Goal: Task Accomplishment & Management: Complete application form

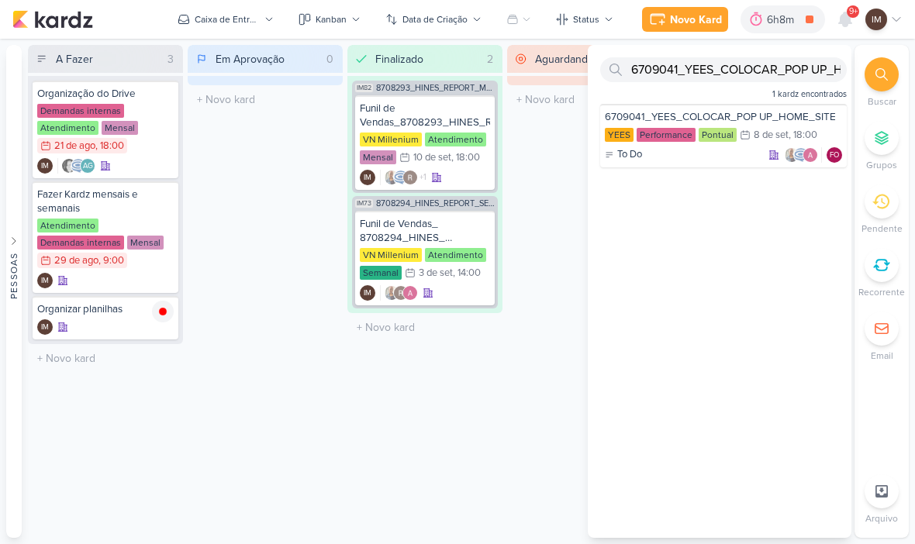
click at [808, 19] on icon at bounding box center [809, 20] width 8 height 8
click at [122, 326] on div "IM" at bounding box center [105, 327] width 136 height 16
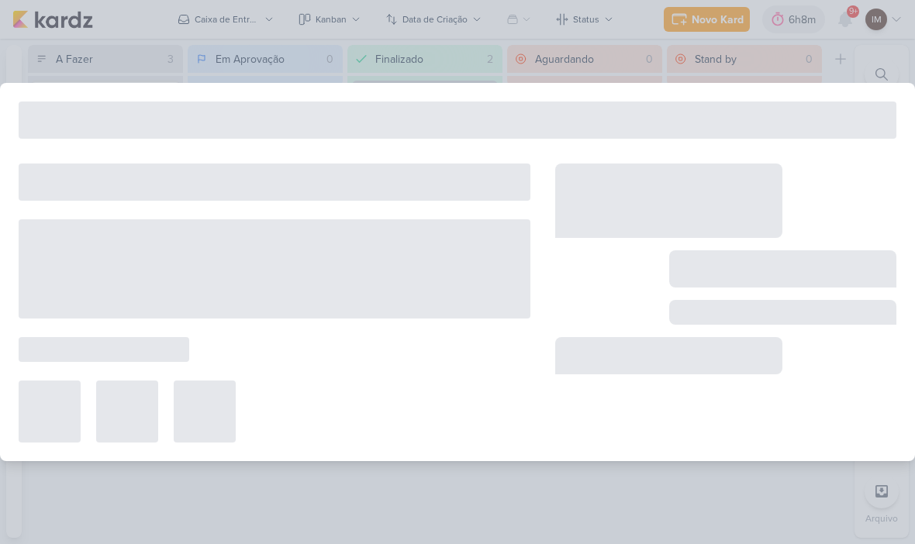
type input "Organizar planilhas"
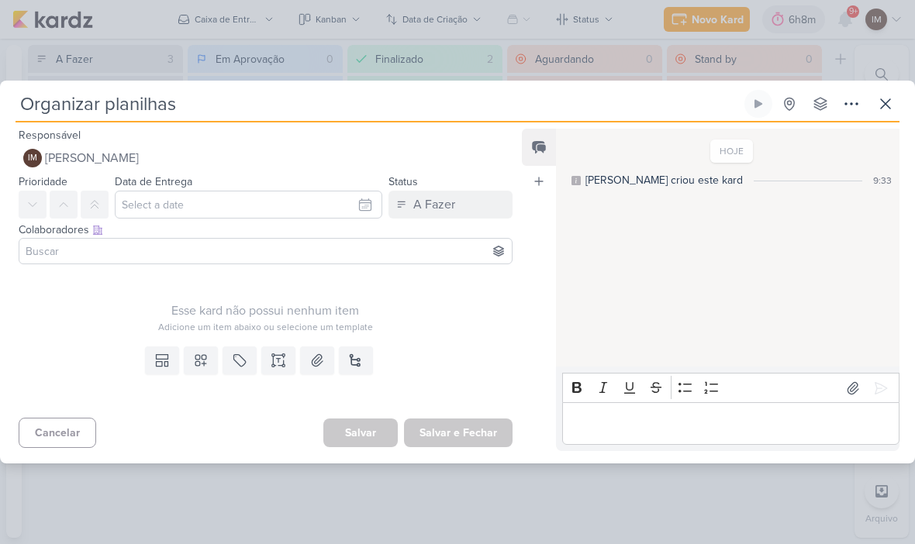
click at [202, 357] on icon at bounding box center [200, 360] width 11 height 11
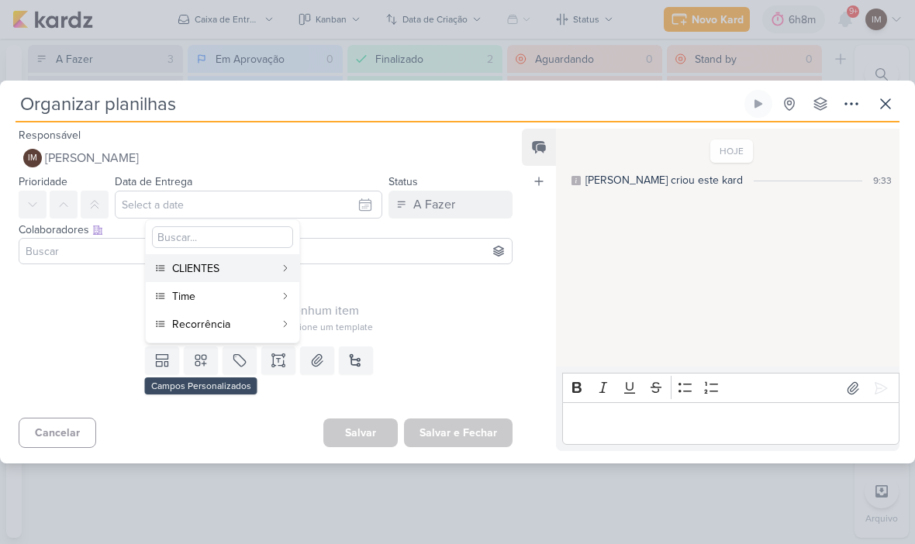
click at [257, 292] on div "Time" at bounding box center [223, 296] width 102 height 16
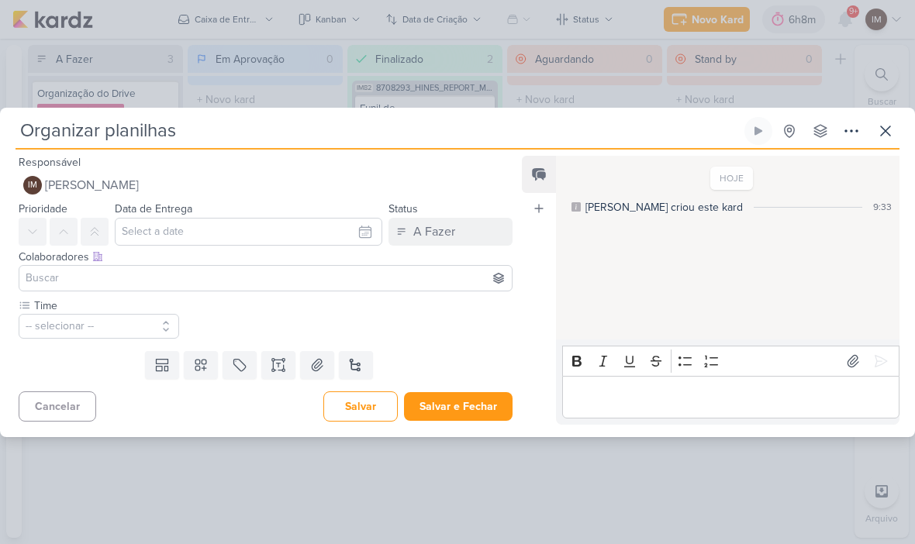
click at [122, 322] on button "-- selecionar --" at bounding box center [99, 326] width 160 height 25
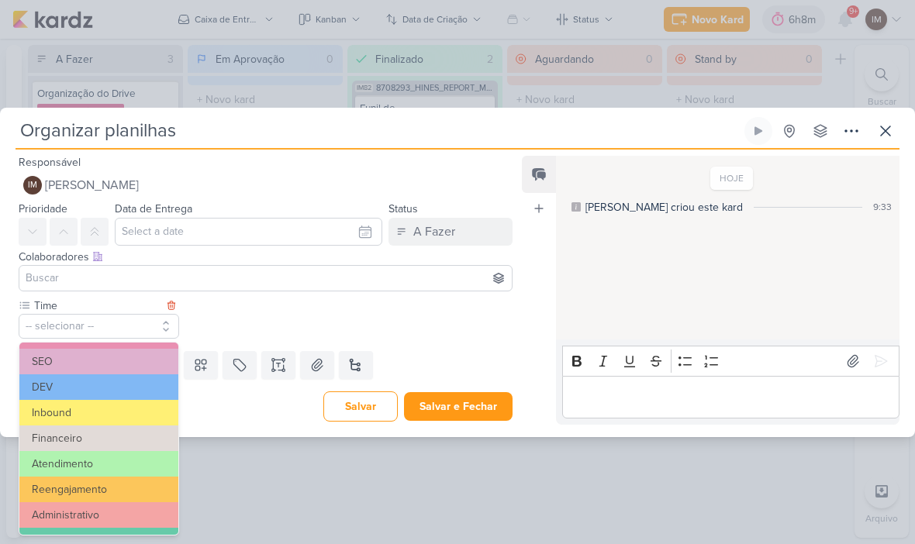
scroll to position [58, 0]
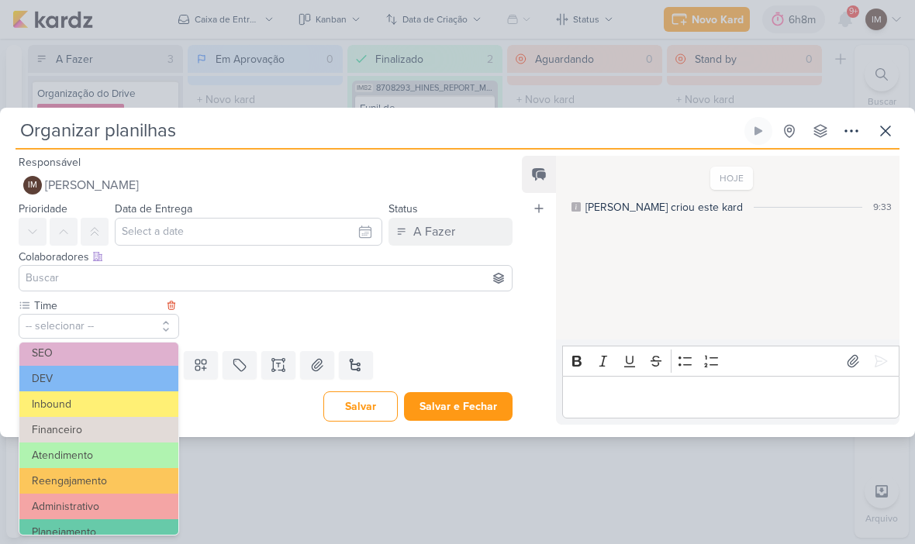
click at [95, 452] on button "Atendimento" at bounding box center [98, 456] width 159 height 26
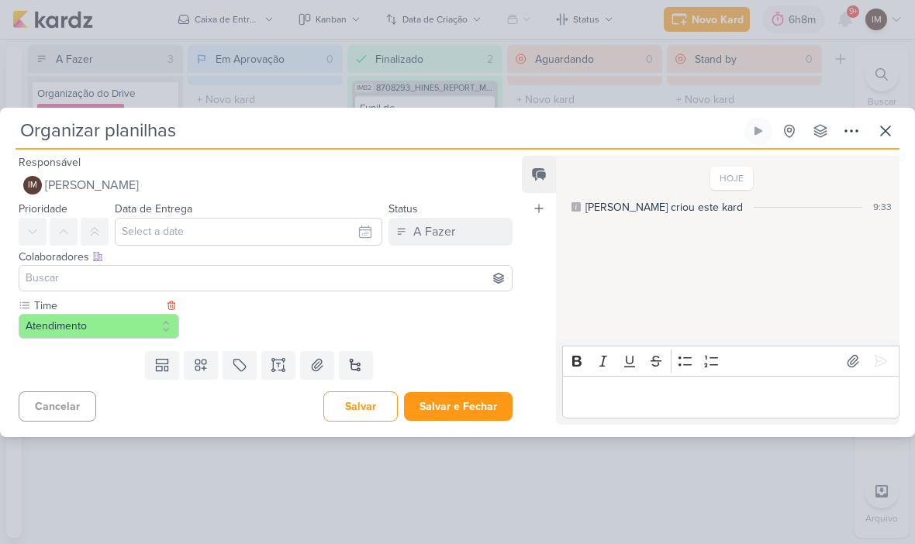
click at [198, 371] on icon at bounding box center [201, 365] width 16 height 16
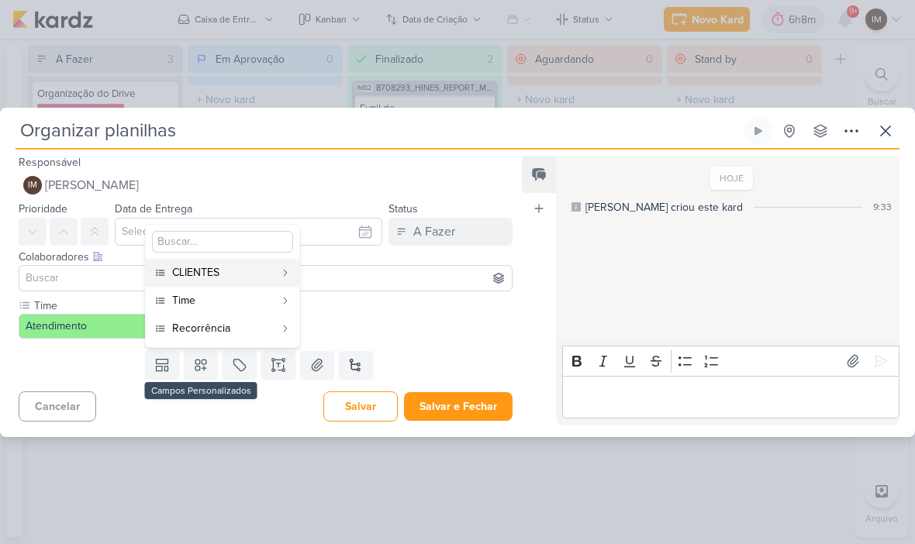
click at [257, 333] on div "Recorrência" at bounding box center [223, 328] width 102 height 16
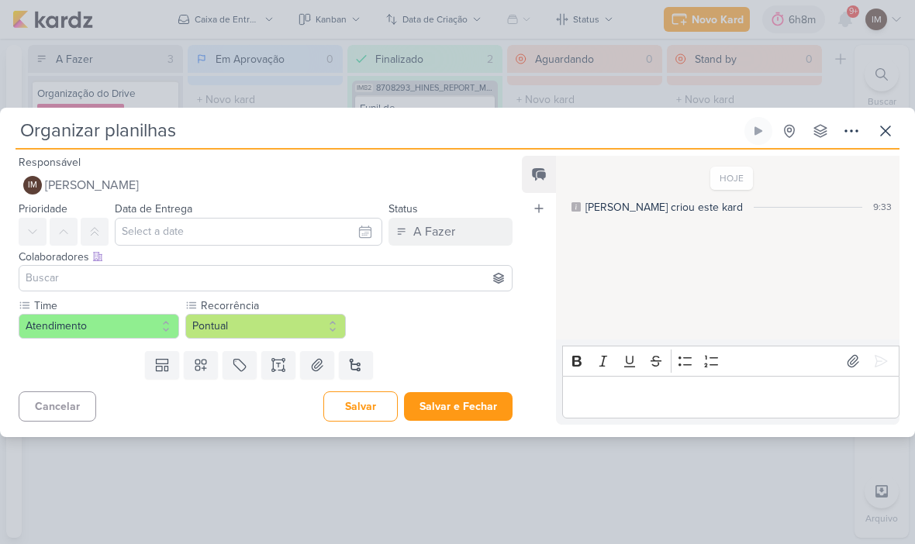
click at [278, 329] on button "Pontual" at bounding box center [265, 326] width 160 height 25
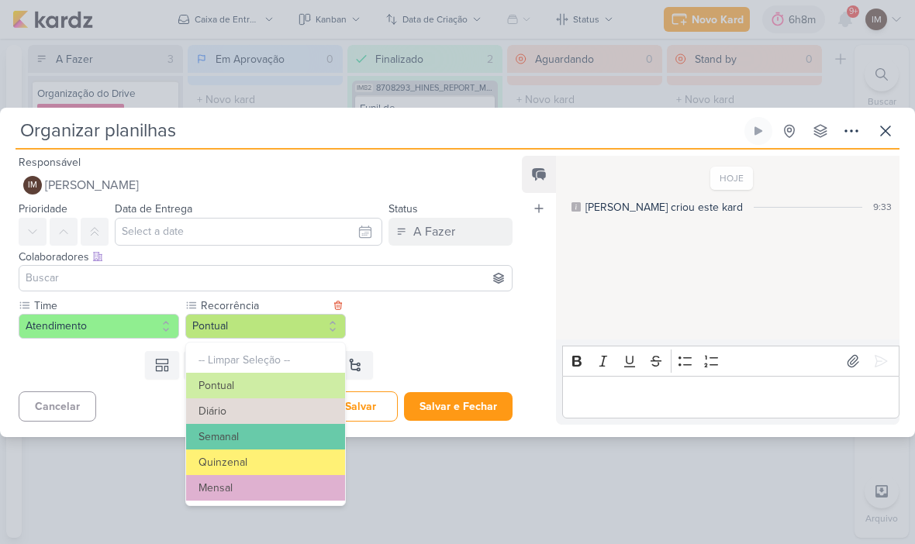
click at [271, 410] on button "Diário" at bounding box center [265, 411] width 159 height 26
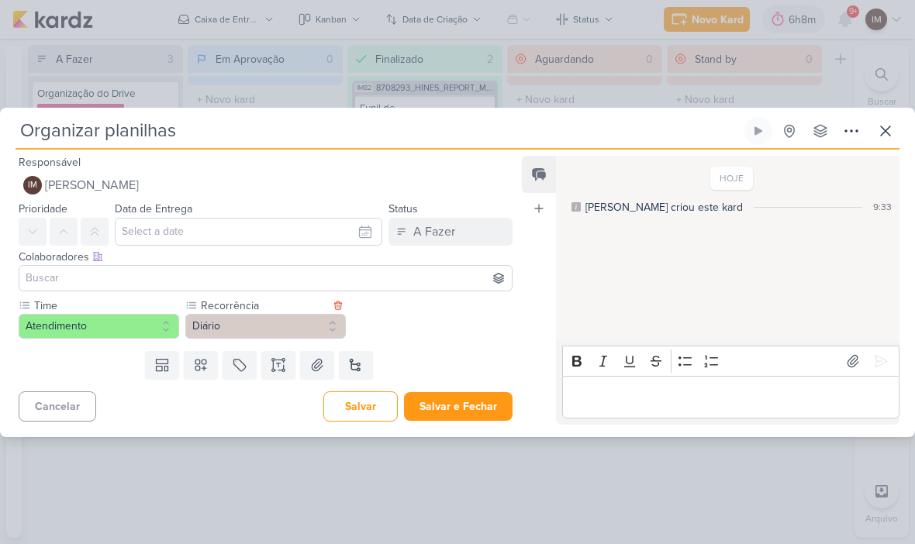
click at [212, 364] on button at bounding box center [201, 365] width 34 height 28
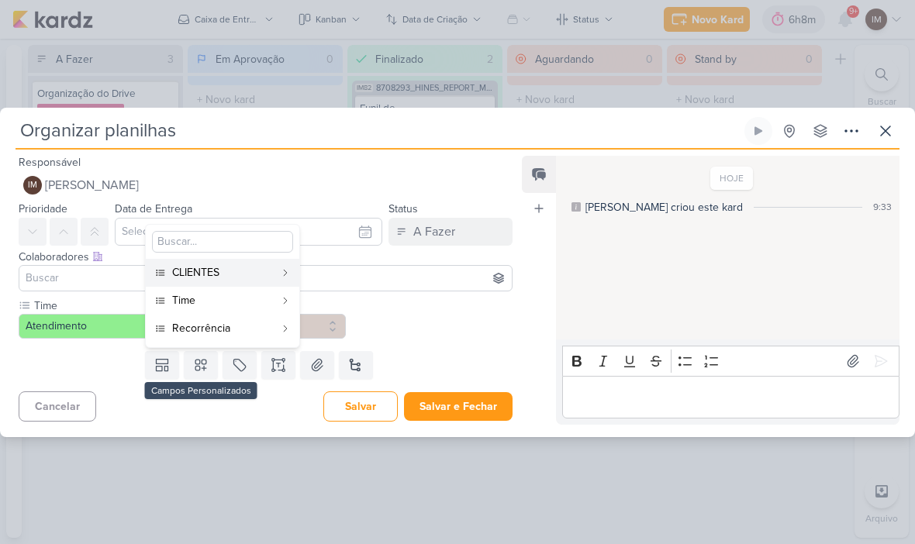
click at [274, 277] on div "CLIENTES" at bounding box center [223, 272] width 102 height 16
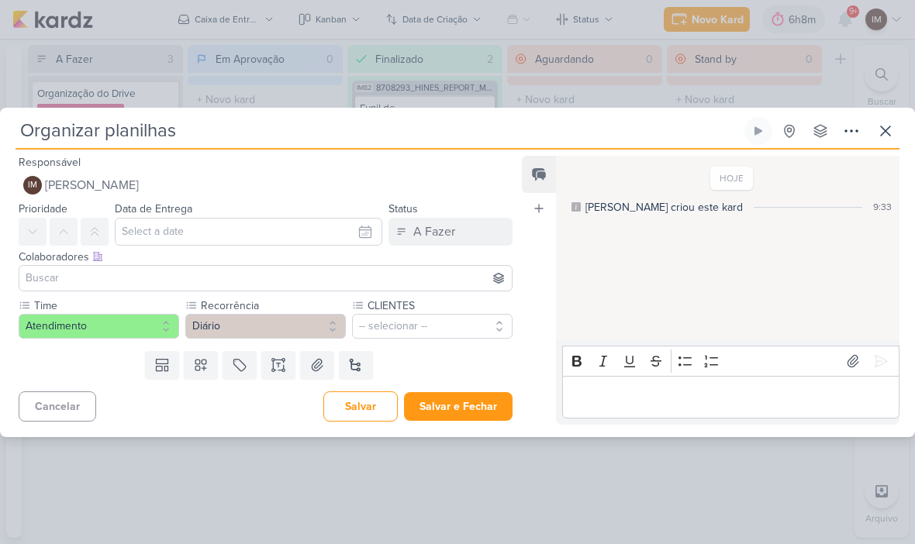
click at [410, 326] on button "-- selecionar --" at bounding box center [432, 326] width 160 height 25
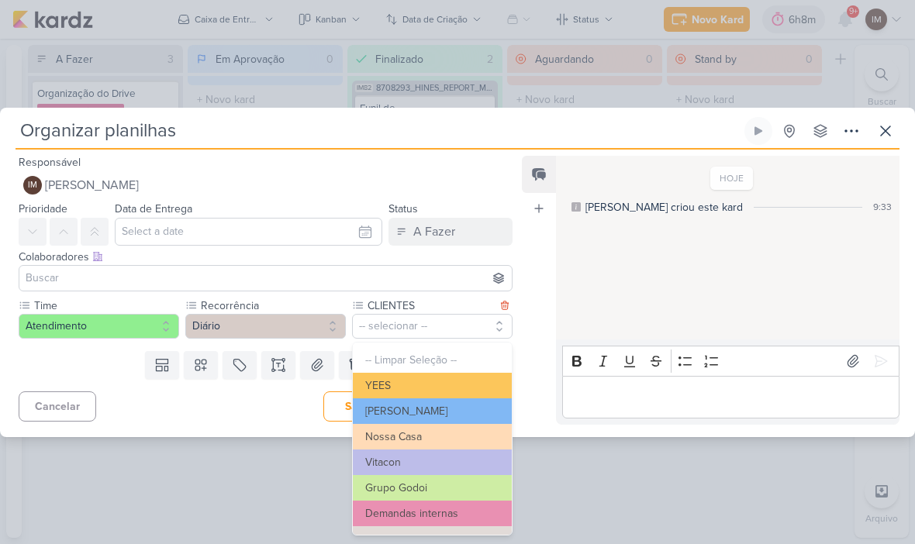
scroll to position [23, 0]
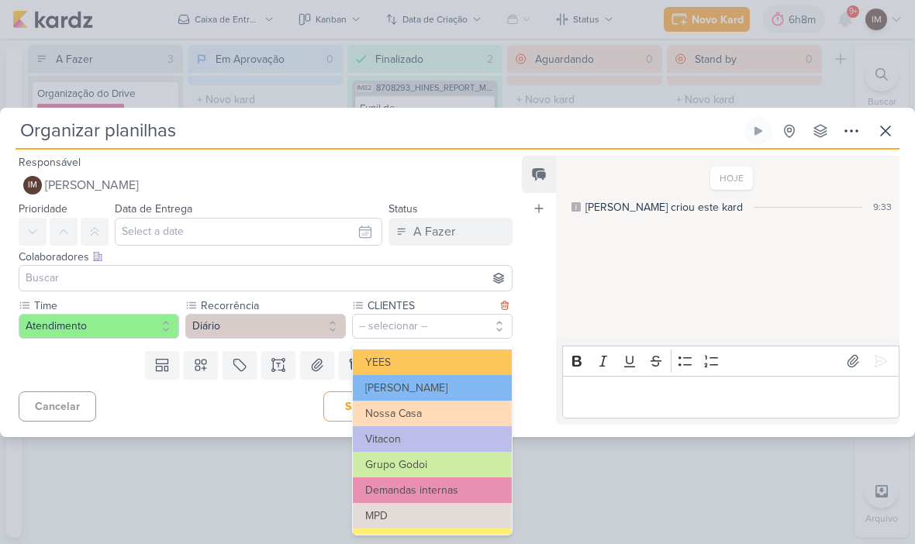
click at [412, 490] on button "Demandas internas" at bounding box center [432, 490] width 159 height 26
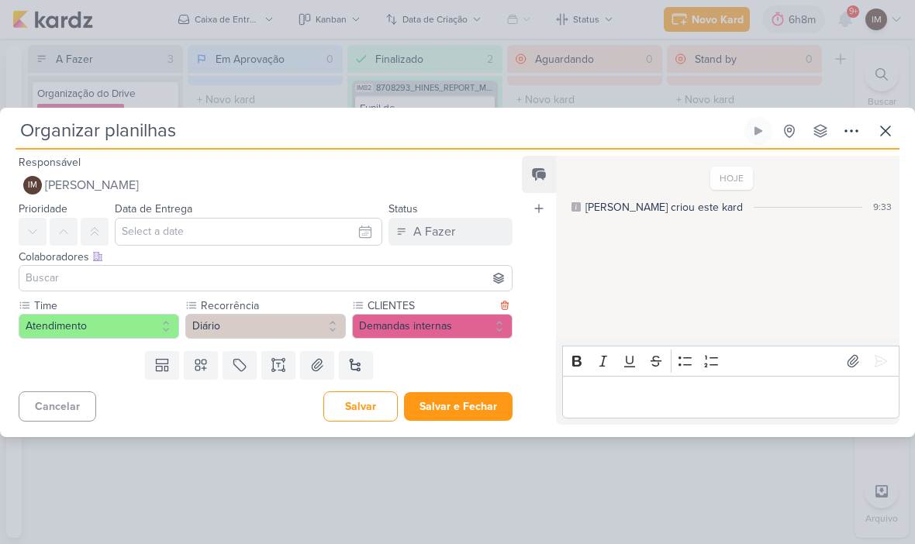
click at [488, 404] on button "Salvar e Fechar" at bounding box center [458, 406] width 109 height 29
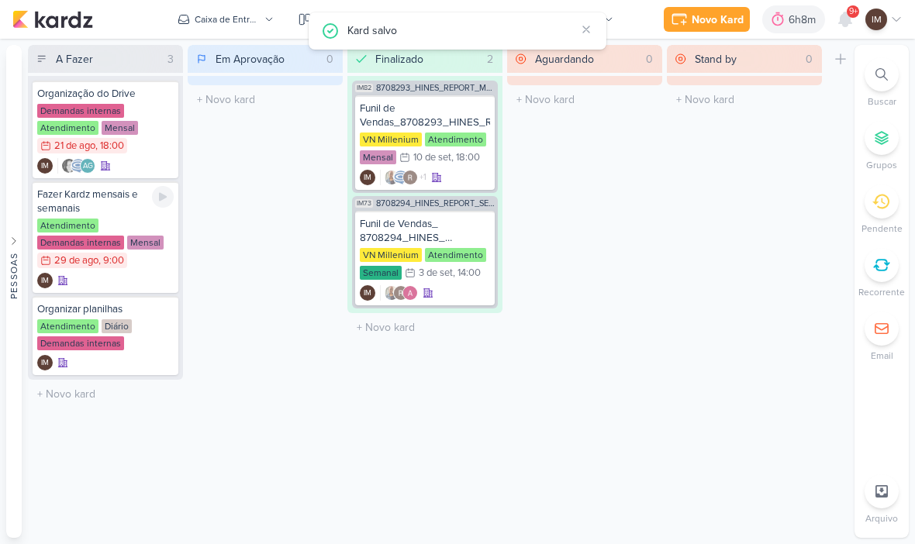
click at [136, 215] on div "Fazer Kardz mensais e semanais" at bounding box center [105, 202] width 136 height 28
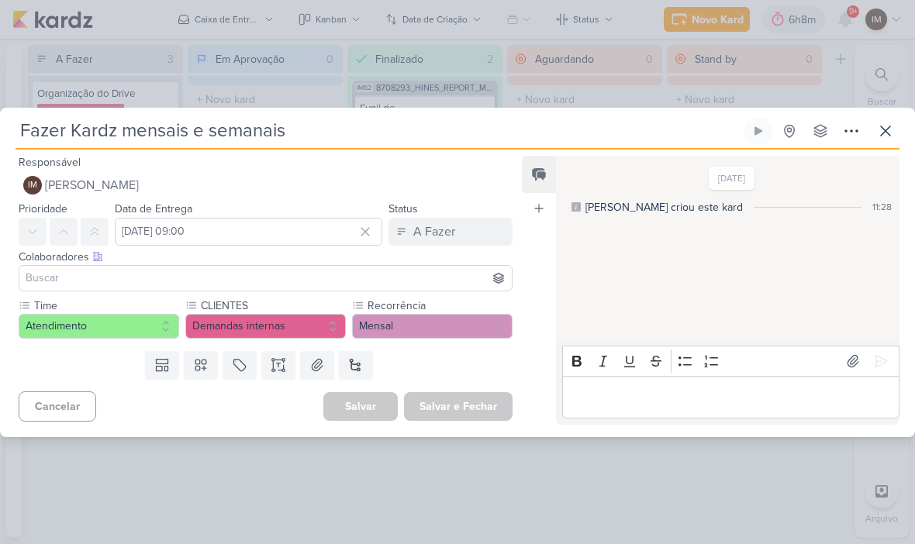
click at [468, 237] on button "A Fazer" at bounding box center [450, 232] width 124 height 28
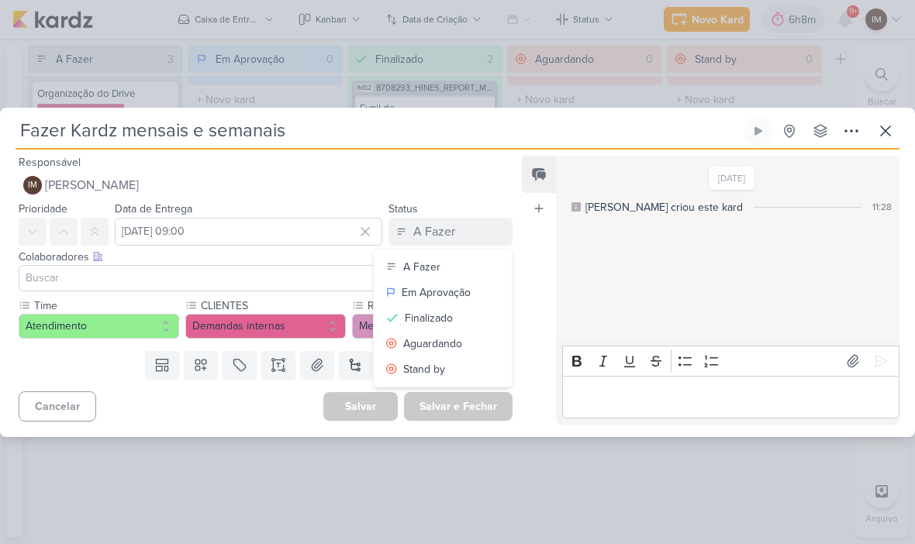
click at [452, 317] on div "Finalizado" at bounding box center [429, 318] width 48 height 16
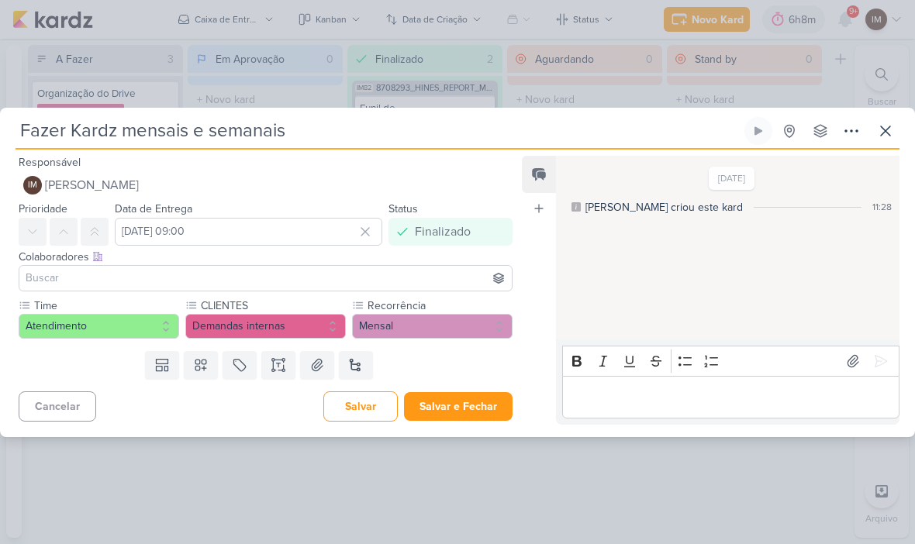
click at [472, 408] on button "Salvar e Fechar" at bounding box center [458, 406] width 109 height 29
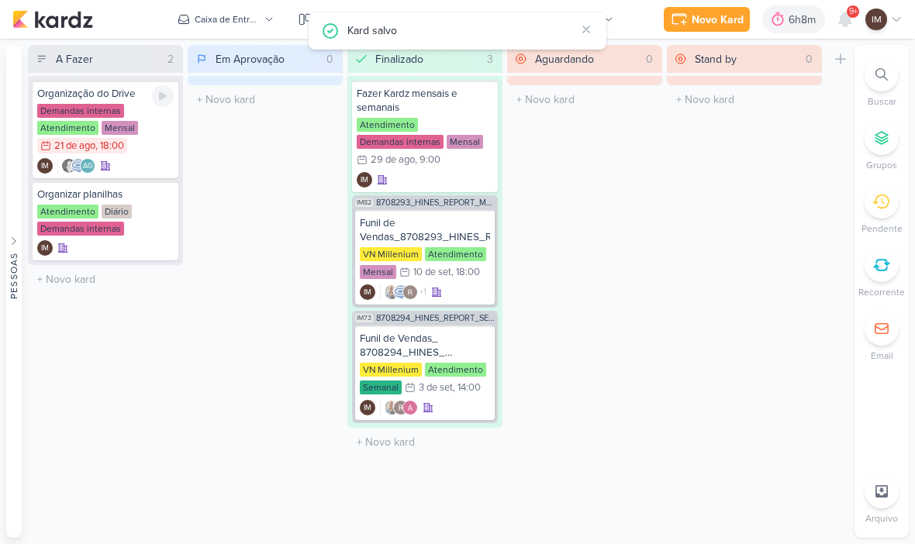
click at [141, 169] on div "AG IM" at bounding box center [105, 166] width 136 height 16
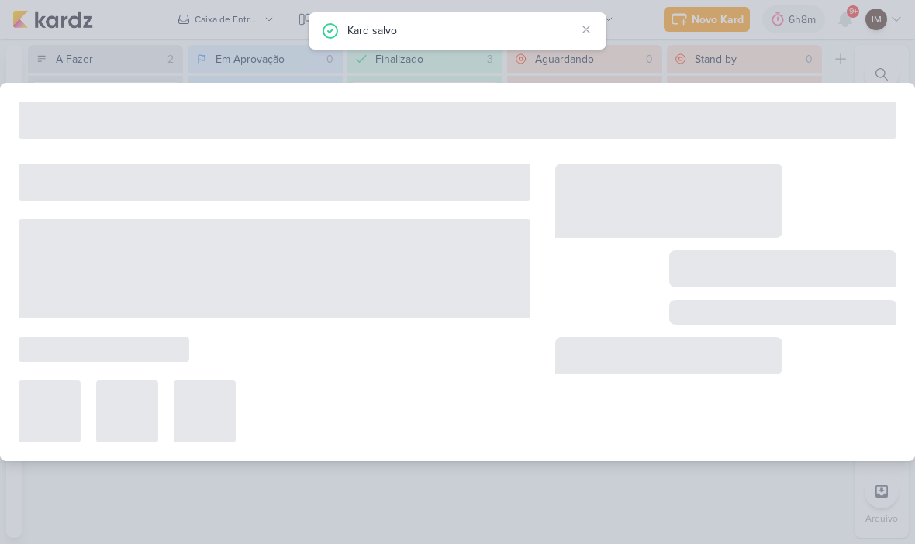
type input "Organização do Drive"
type input "[DATE] 18:00"
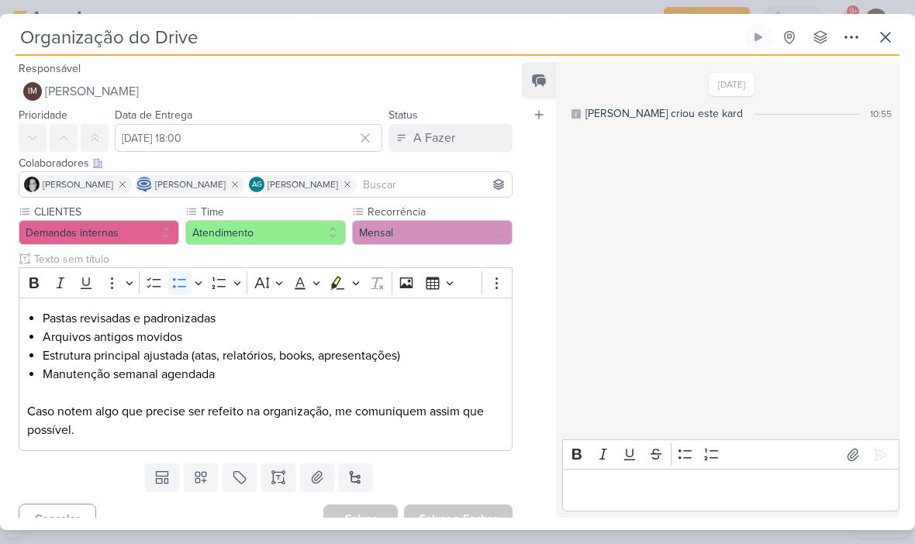
click at [405, 240] on button "Mensal" at bounding box center [432, 232] width 160 height 25
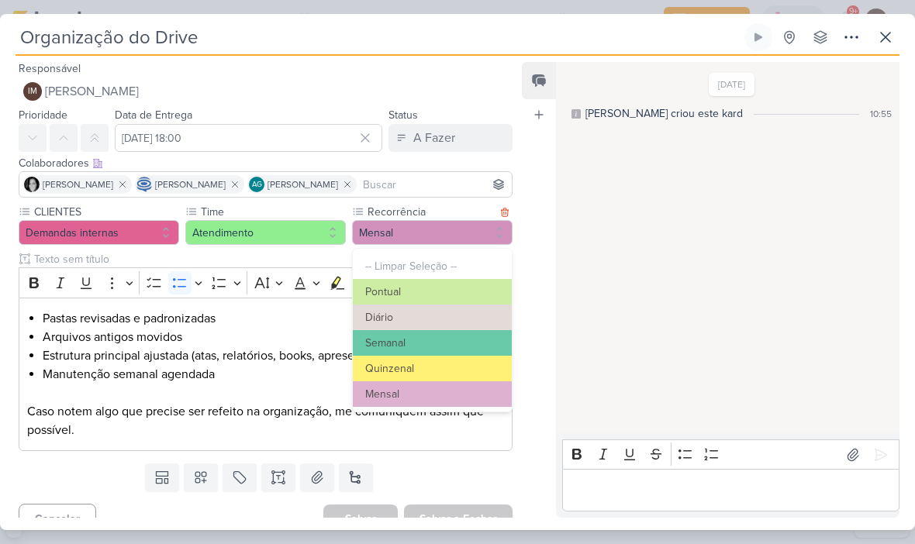
click at [413, 317] on button "Diário" at bounding box center [432, 318] width 159 height 26
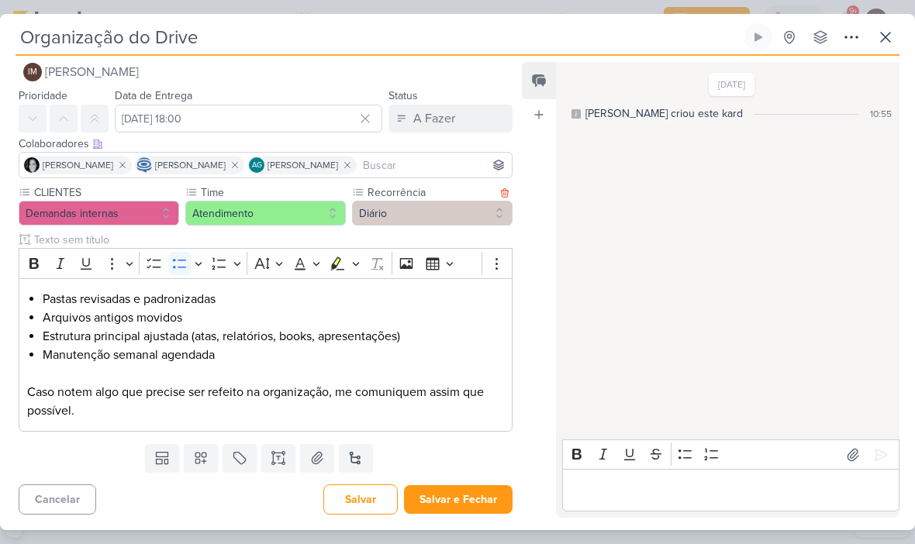
click at [474, 495] on button "Salvar e Fechar" at bounding box center [458, 499] width 109 height 29
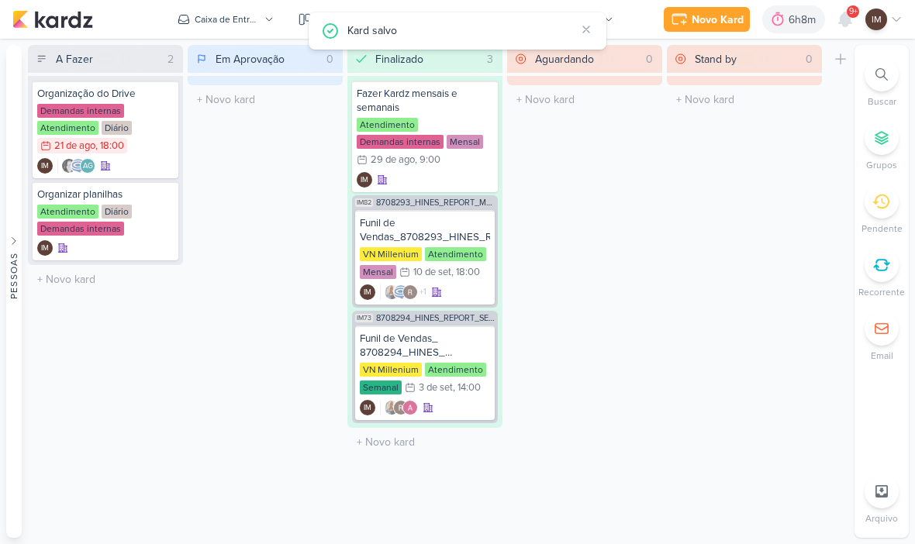
click at [694, 18] on div "Novo Kard" at bounding box center [717, 20] width 52 height 16
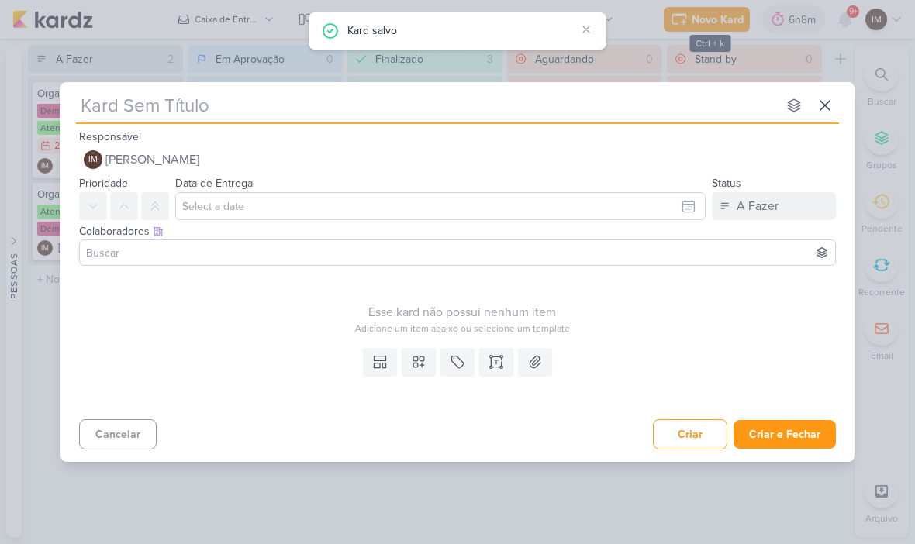
click at [253, 112] on input "text" at bounding box center [426, 105] width 701 height 28
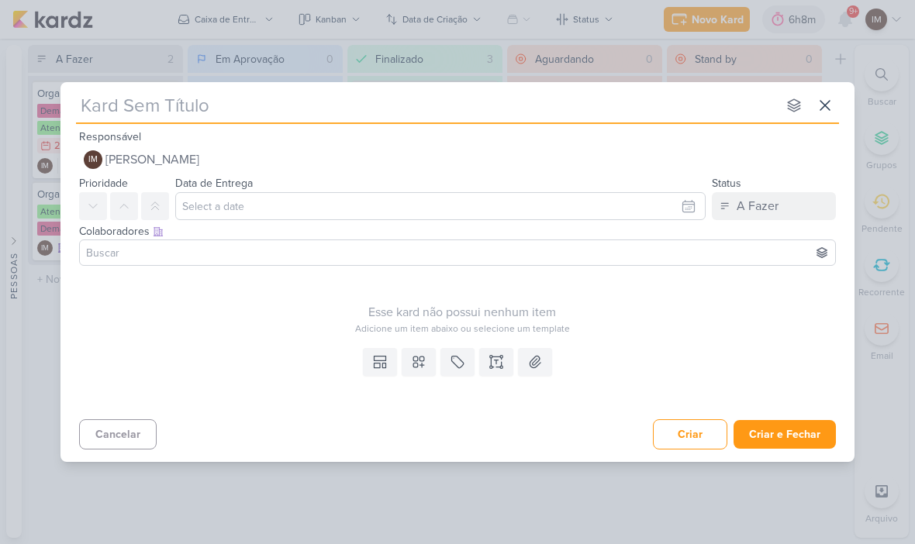
type input "O"
type input "Oreg"
type input "Or"
type input "Orga"
type input "Organizar"
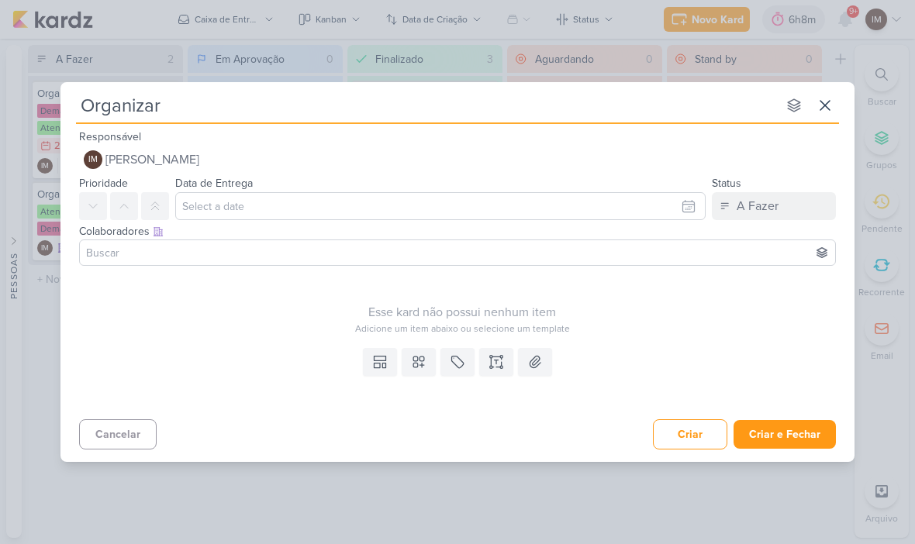
type input "Organiza"
type input "O"
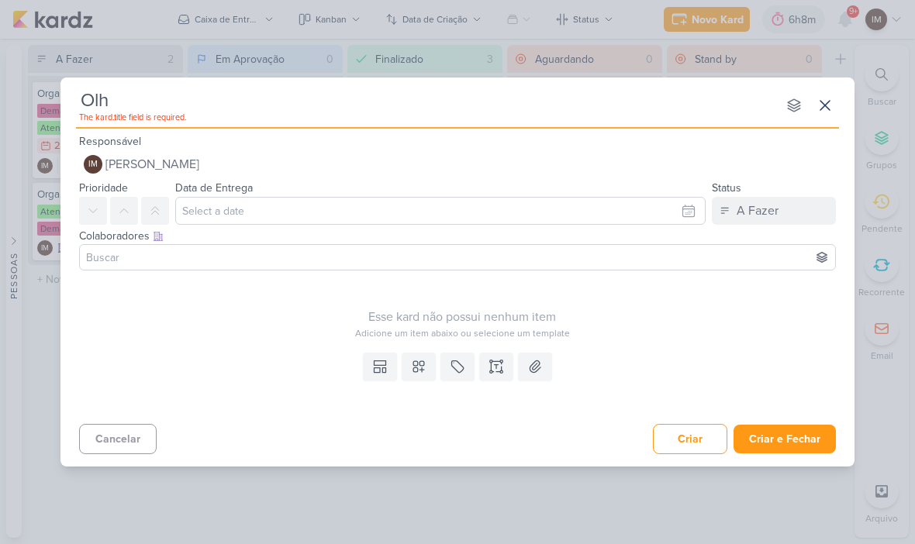
type input "Olha"
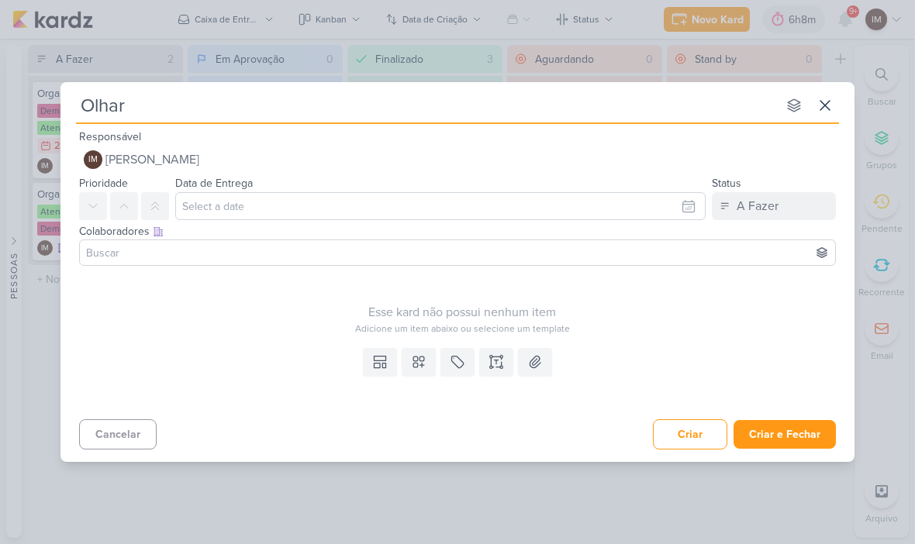
type input "Olhar e"
type input "Olhar em"
type input "Olhar ema"
type input "Olhar emails"
type input "Olhar e-mails"
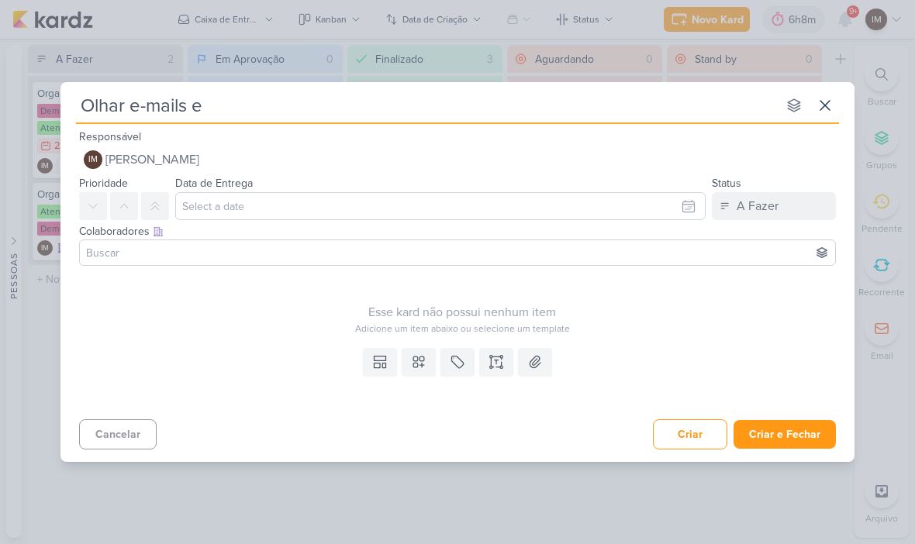
type input "Olhar e-mails e c"
type input "Olhar e-mails e colo"
type input "Olhar e-mails e colocar n"
type input "Olhar e-mails e colocar no d"
type input "Olhar e-mails e colocar no dri"
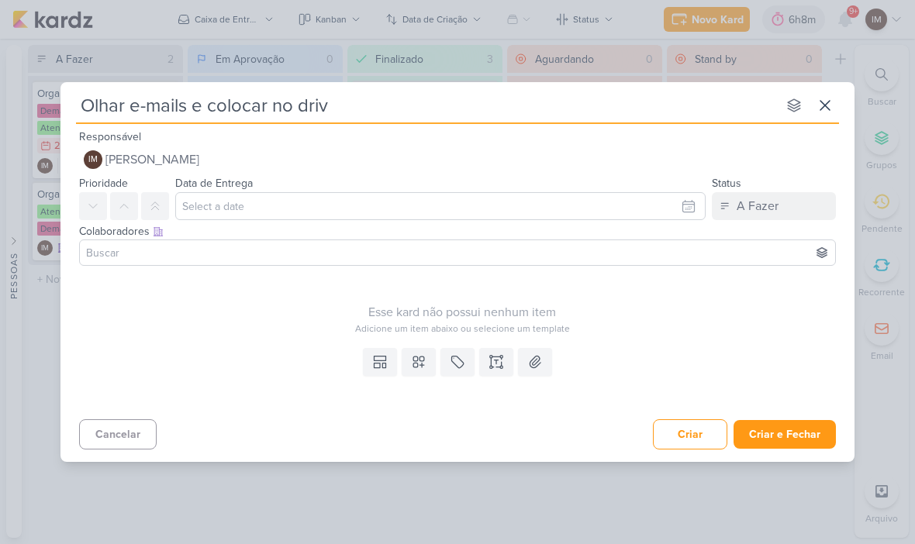
type input "Olhar e-mails e colocar no drive"
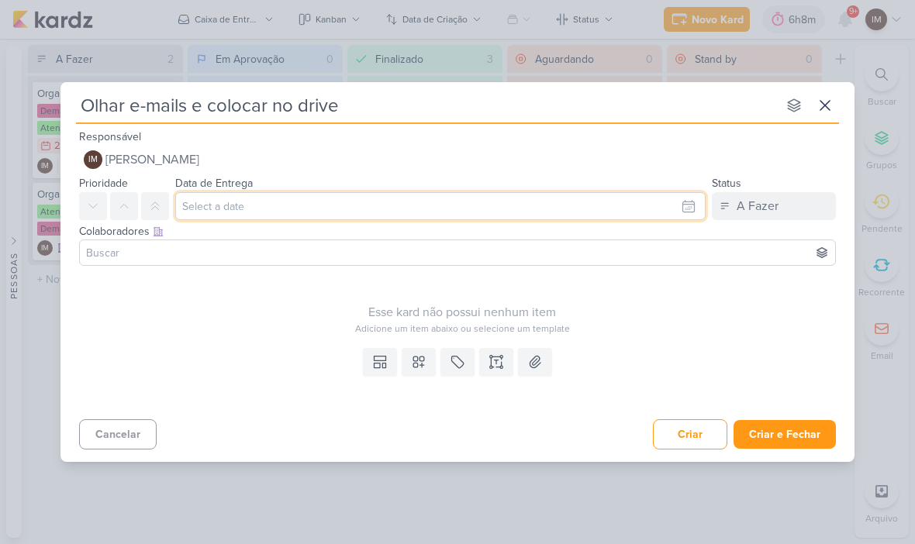
click at [383, 197] on input "text" at bounding box center [440, 206] width 530 height 28
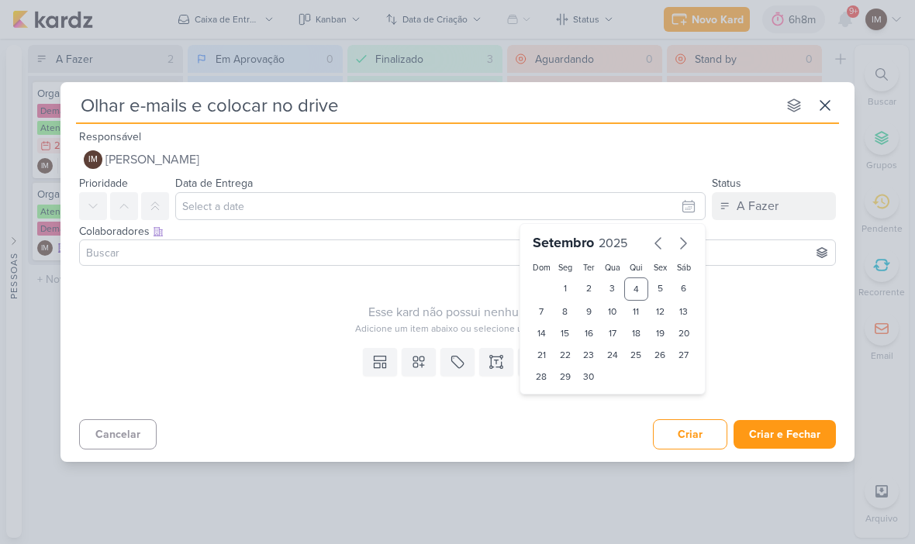
click at [245, 373] on div "Templates Campos Personalizados Marcadores Caixa De Texto Anexo" at bounding box center [457, 377] width 794 height 71
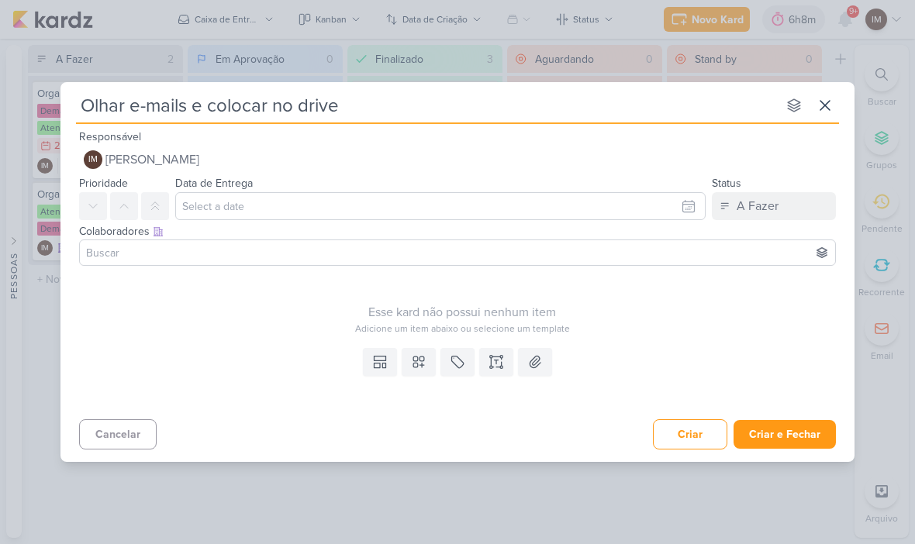
click at [819, 106] on icon at bounding box center [824, 105] width 19 height 19
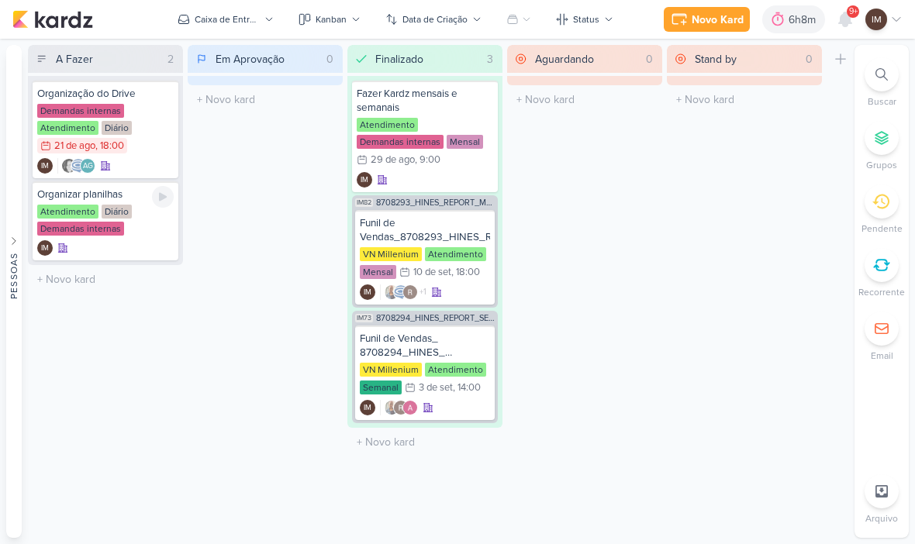
click at [160, 253] on div "IM" at bounding box center [105, 248] width 136 height 16
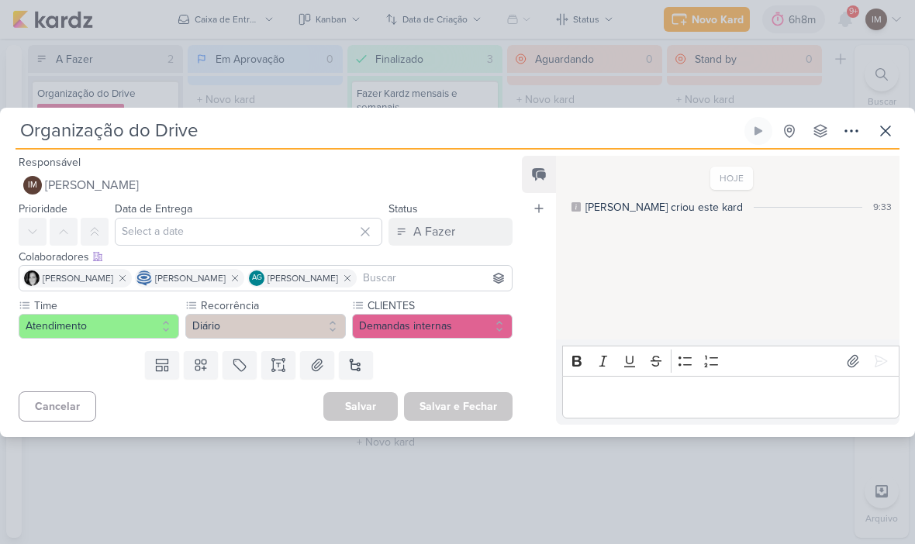
type input "Organizar planilhas"
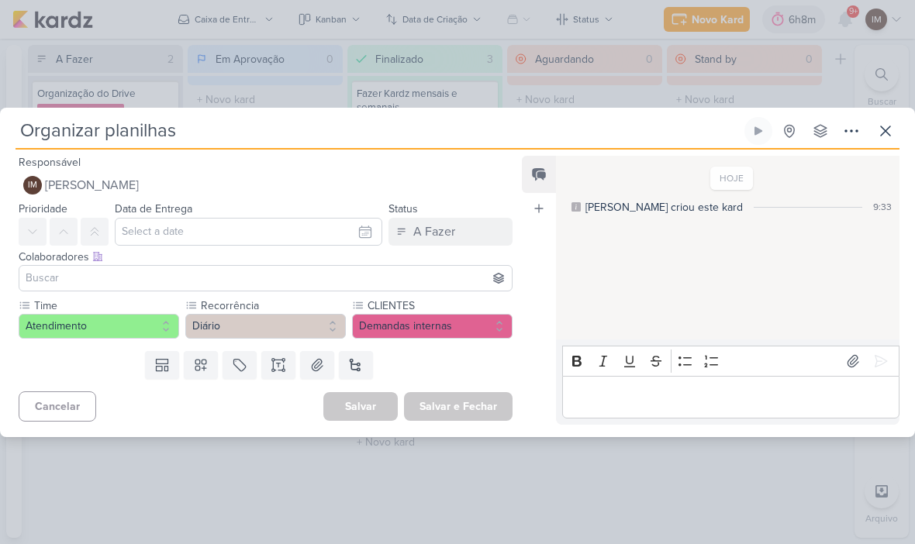
click at [881, 129] on icon at bounding box center [885, 131] width 19 height 19
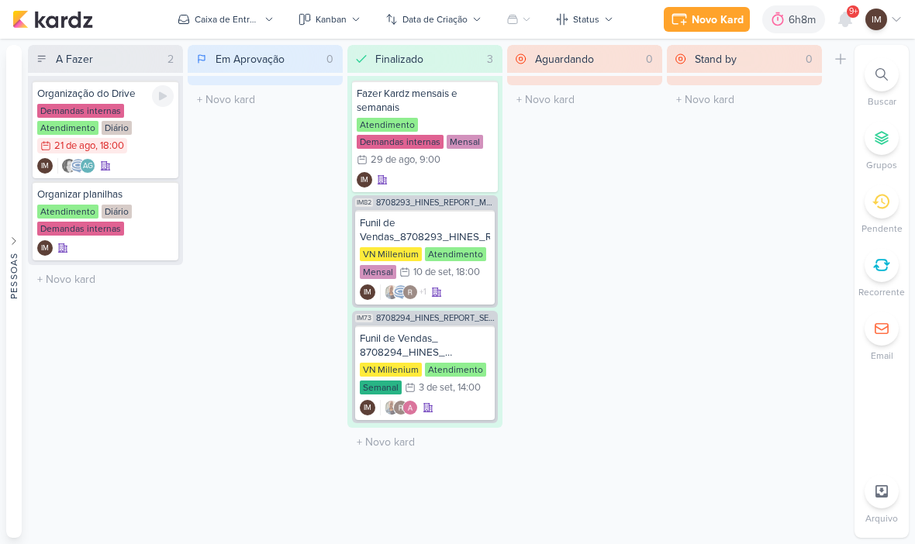
click at [153, 171] on div "AG IM" at bounding box center [105, 166] width 136 height 16
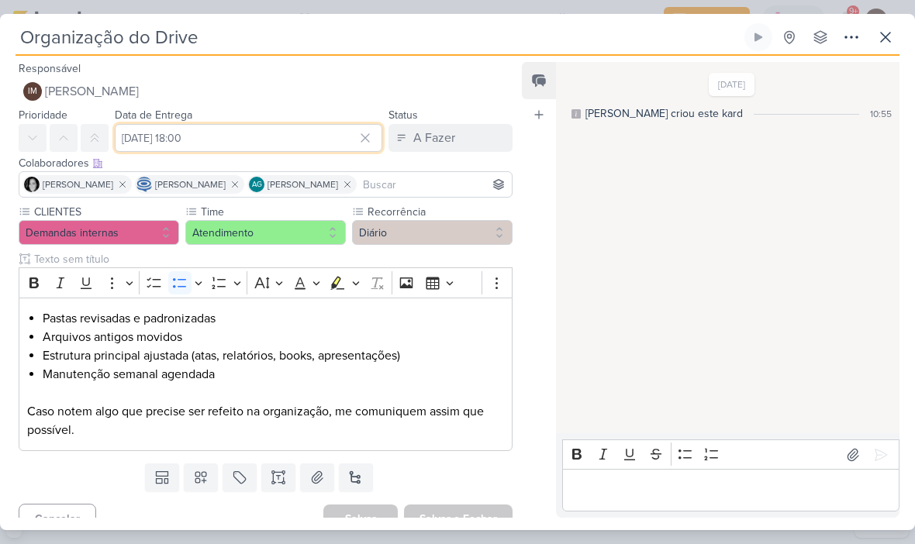
click at [381, 135] on input "[DATE] 18:00" at bounding box center [248, 138] width 267 height 28
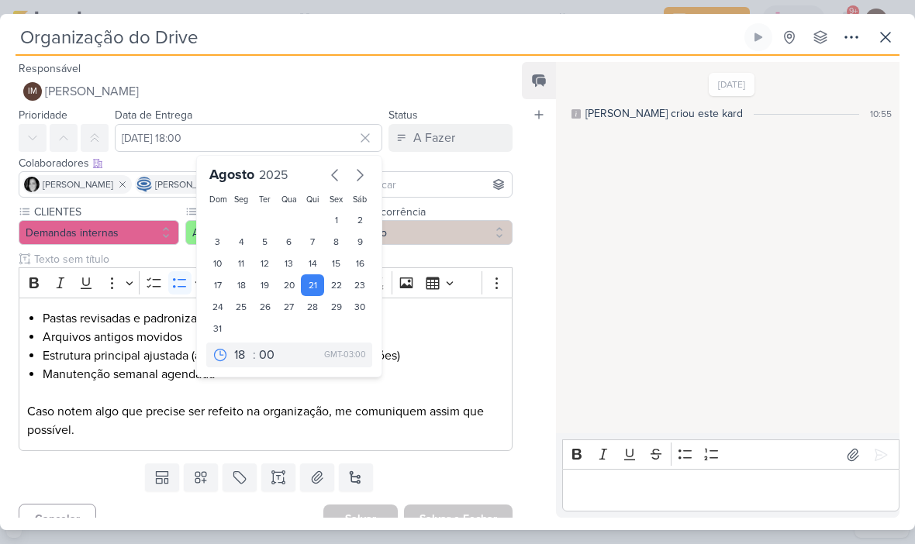
click at [359, 136] on icon at bounding box center [365, 138] width 16 height 16
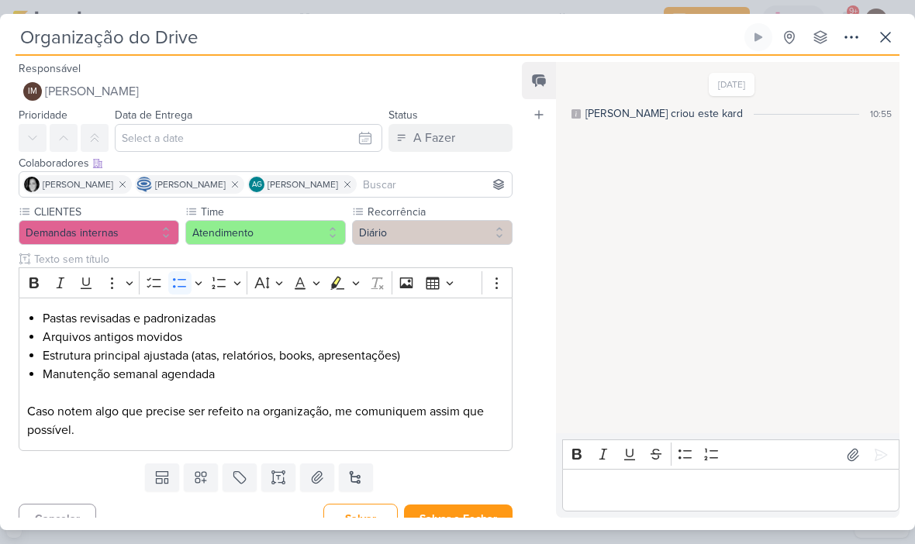
click at [462, 505] on button "Salvar e Fechar" at bounding box center [458, 519] width 109 height 29
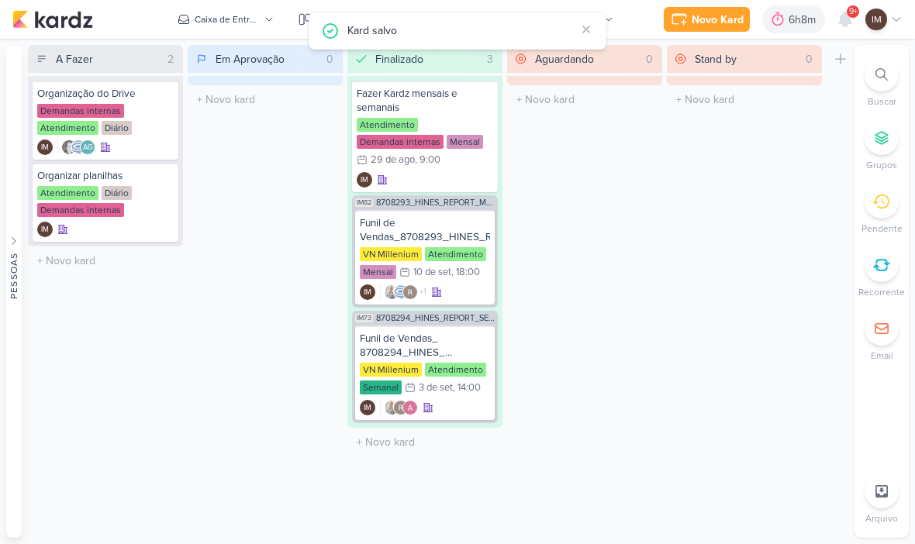
click at [700, 20] on div "Novo Kard" at bounding box center [717, 20] width 52 height 16
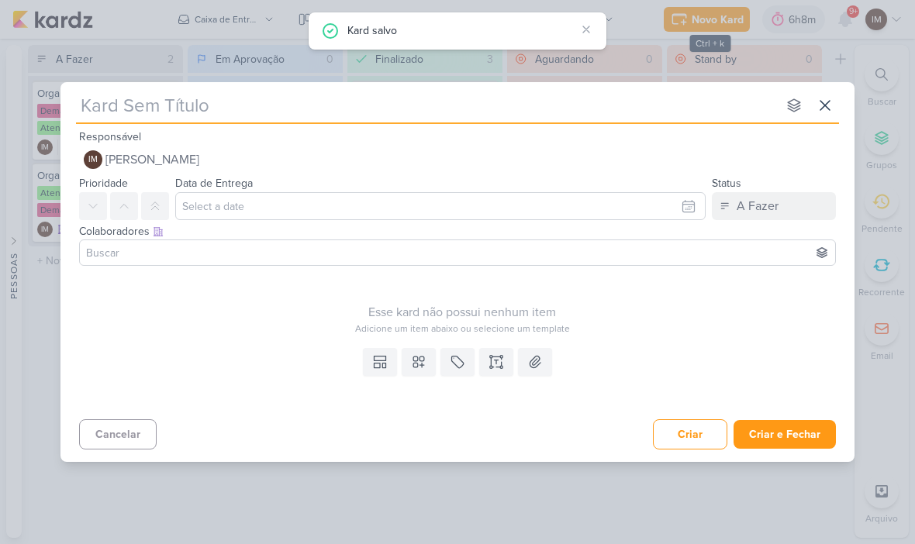
click at [440, 115] on input "text" at bounding box center [426, 105] width 701 height 28
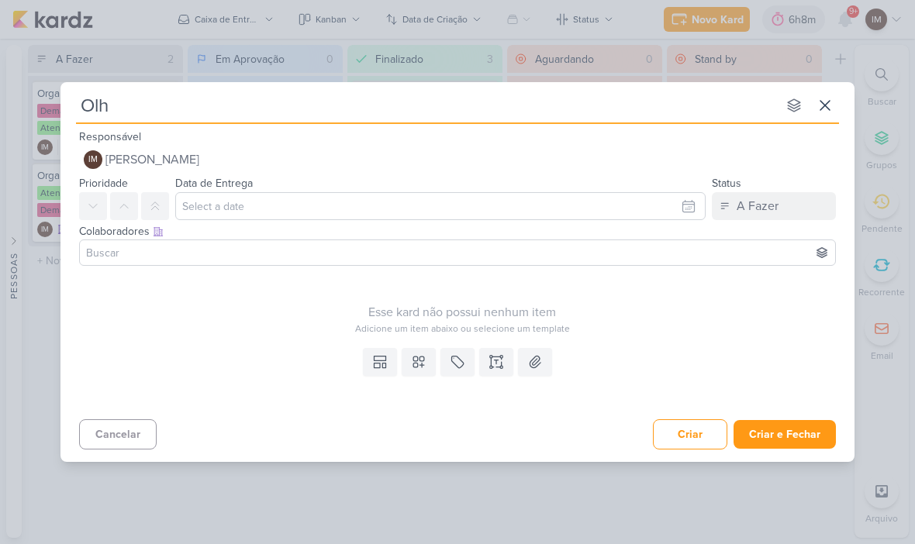
type input "Olha"
type input "Olhar e"
type input "Olhar ema"
type input "Olhar emails"
type input "Olhar emails e"
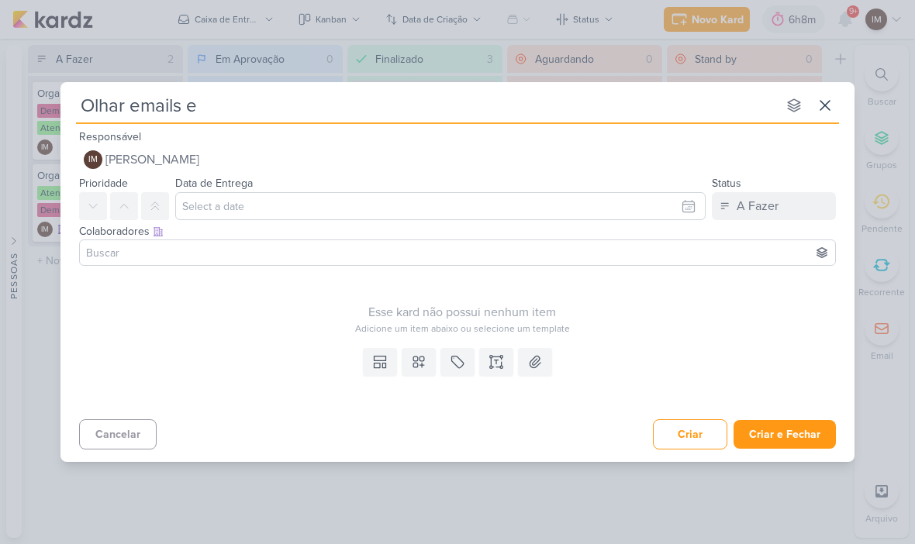
type input "Olhar emails e"
type input "Olhar emails e o"
type input "Olhar emails e orga"
type input "Olhar emails e organi"
type input "Olhar emails e"
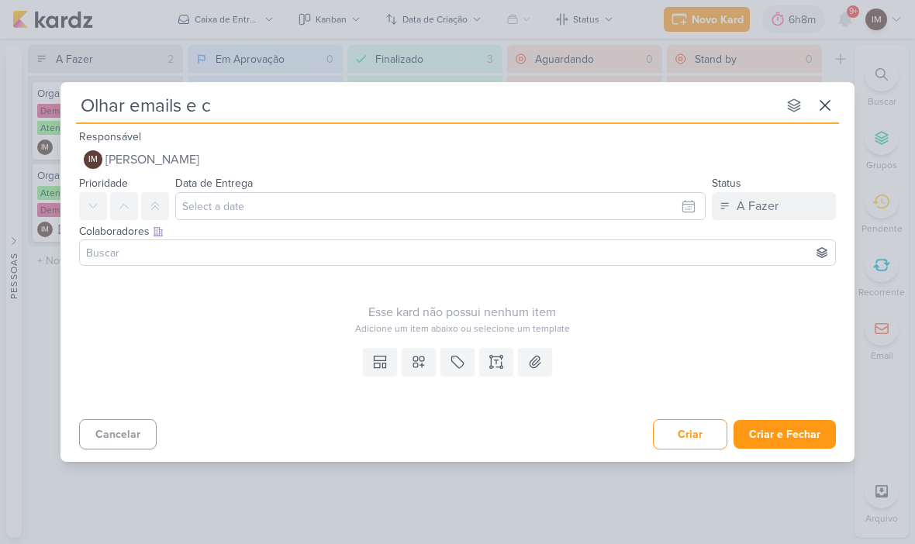
type input "Olhar emails e co"
type input "Olhar emails e colo"
type input "Olhar emails e colocar n"
type input "Olhar emails e colocar no dr"
type input "[PERSON_NAME] emails e colocar no dri"
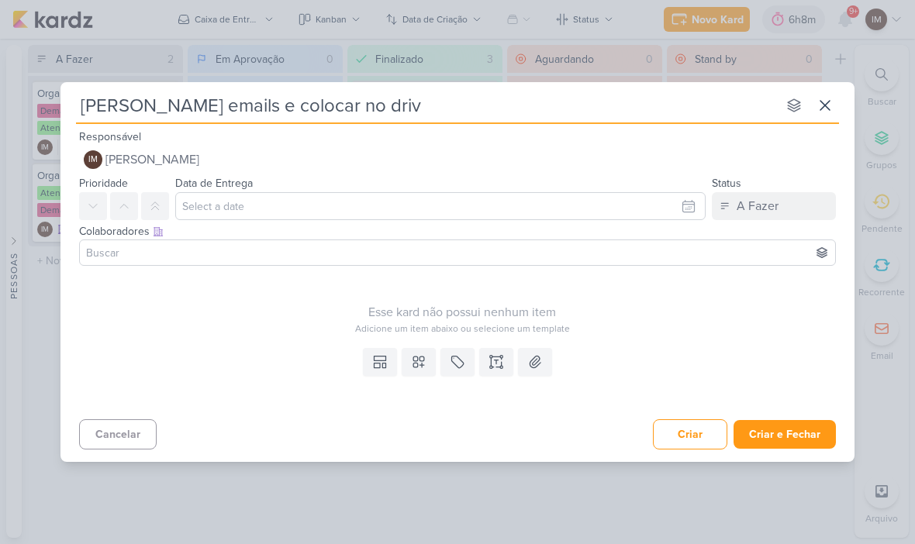
type input "Olhar emails e colocar no drive"
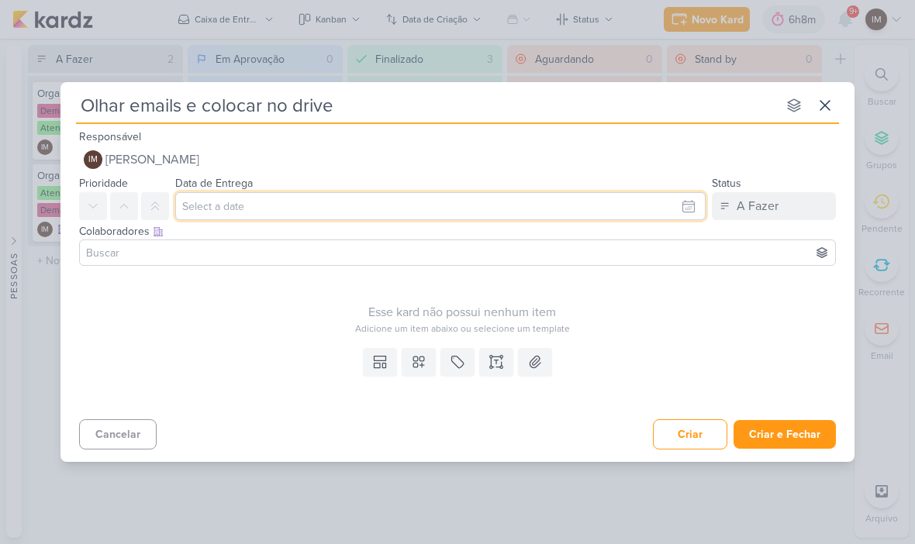
click at [360, 192] on input "text" at bounding box center [440, 206] width 530 height 28
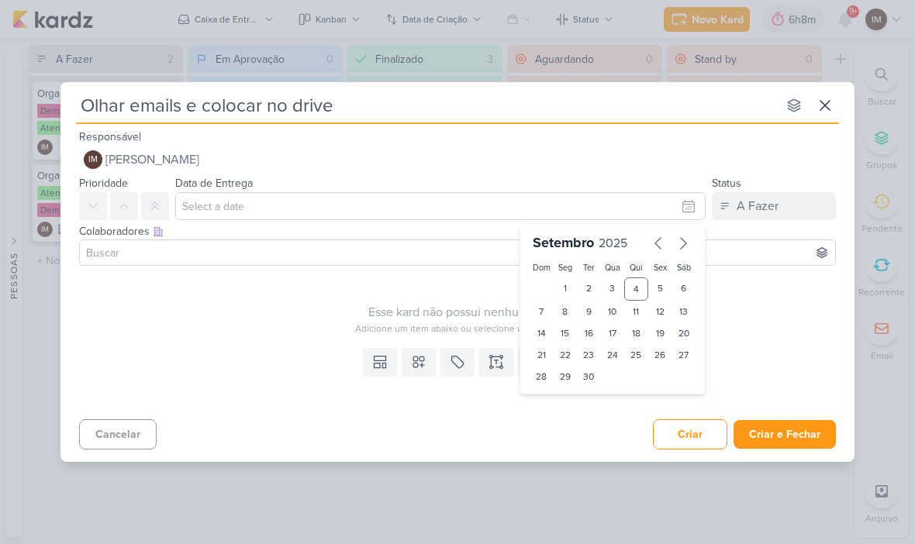
click at [257, 387] on div "Templates Campos Personalizados Marcadores Caixa De Texto Anexo" at bounding box center [457, 377] width 794 height 71
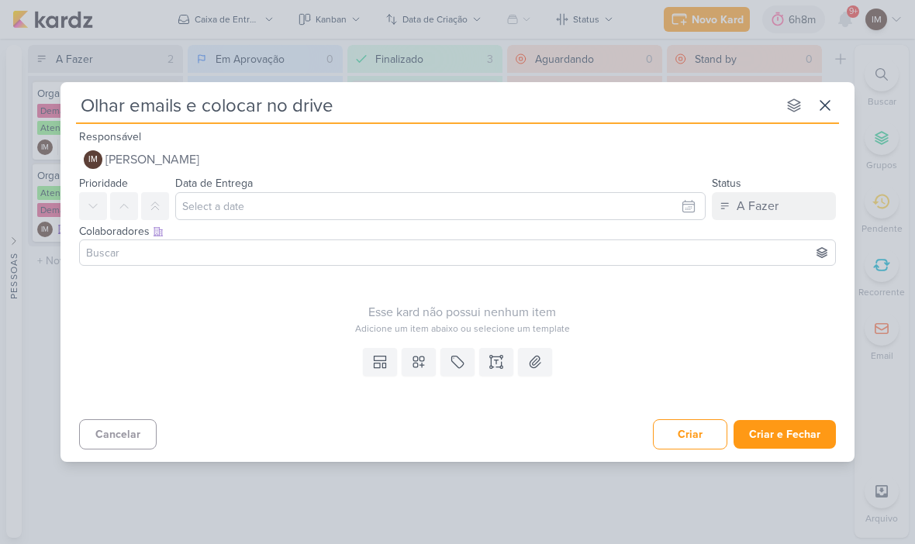
click at [420, 367] on icon at bounding box center [419, 362] width 16 height 16
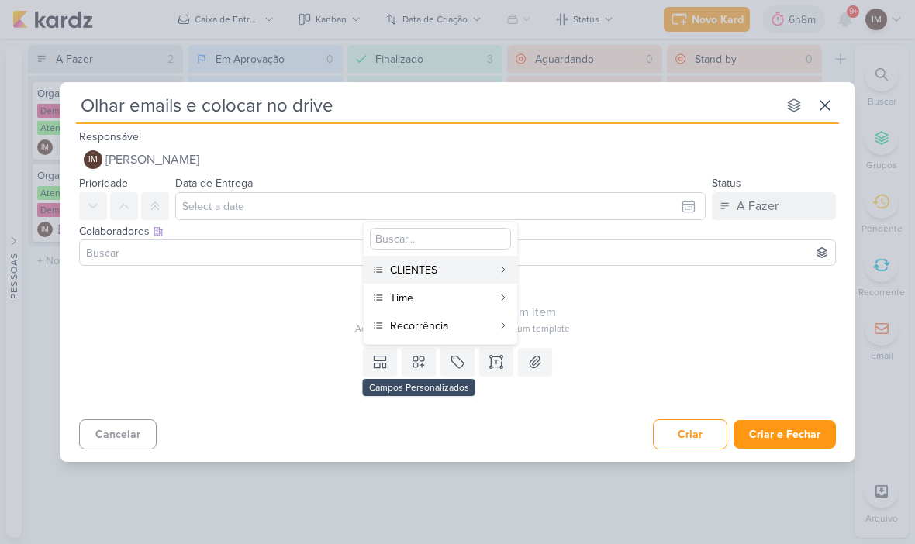
click at [461, 264] on div "CLIENTES" at bounding box center [441, 270] width 102 height 16
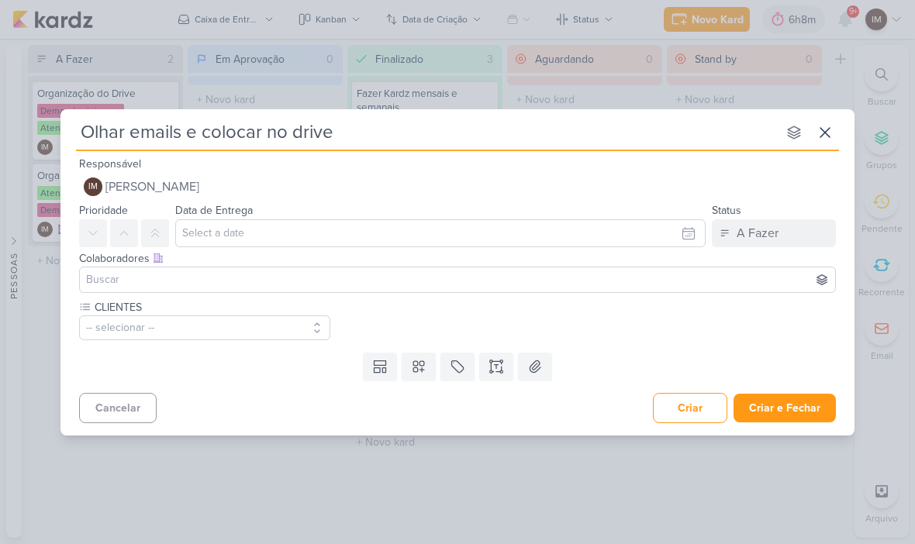
click at [412, 371] on icon at bounding box center [419, 367] width 16 height 16
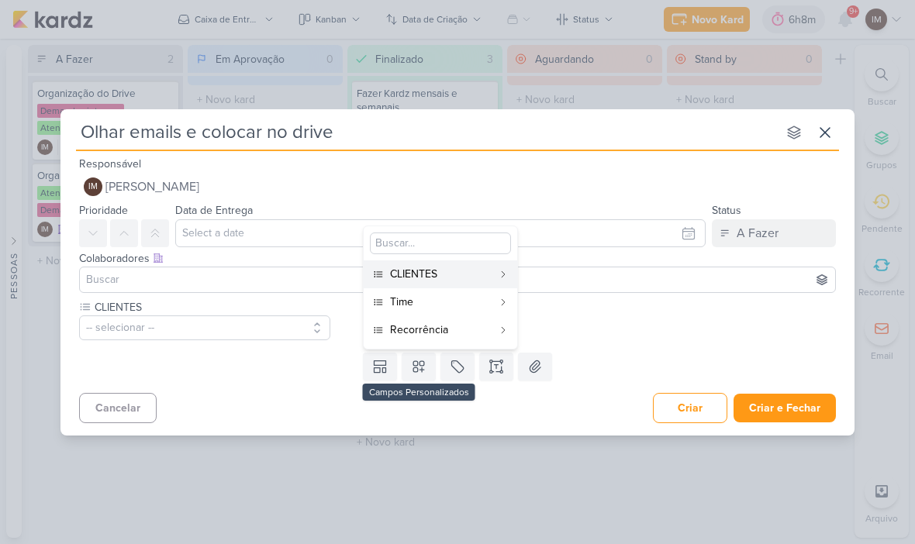
click at [454, 290] on button "Time" at bounding box center [440, 302] width 153 height 28
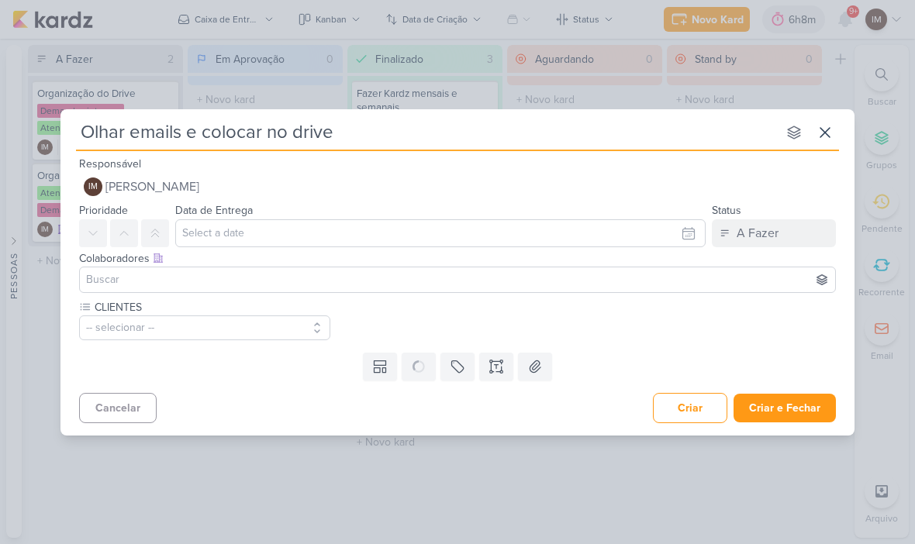
click at [0, 0] on icon at bounding box center [0, 0] width 0 height 0
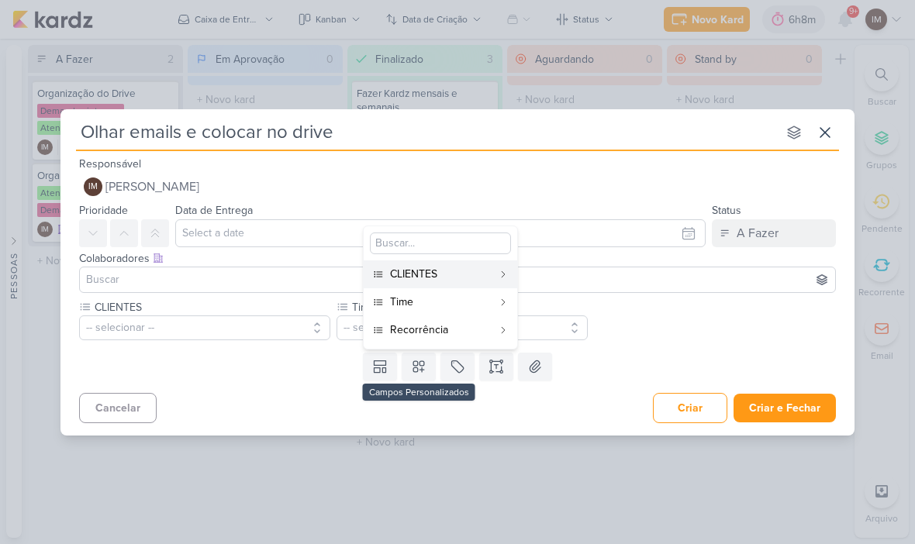
click at [478, 322] on div "Recorrência" at bounding box center [441, 330] width 102 height 16
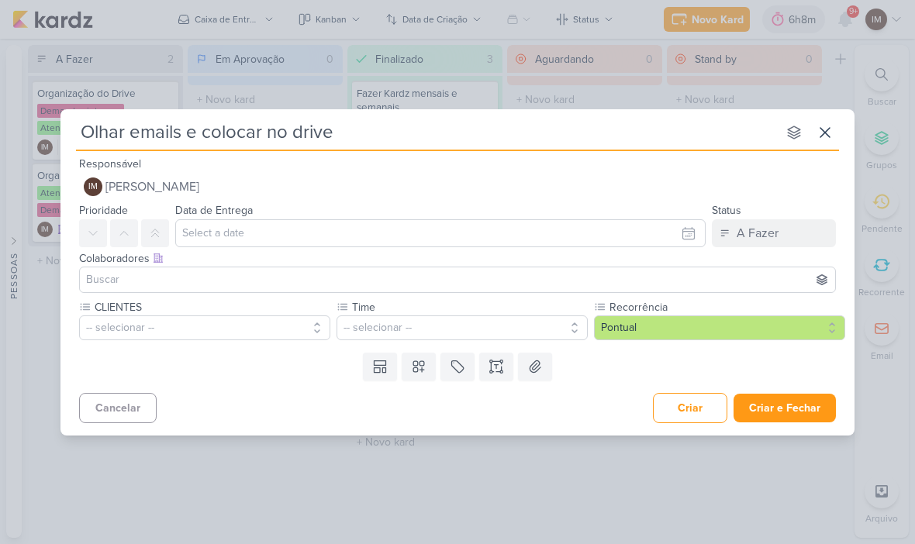
click at [258, 316] on button "-- selecionar --" at bounding box center [204, 327] width 251 height 25
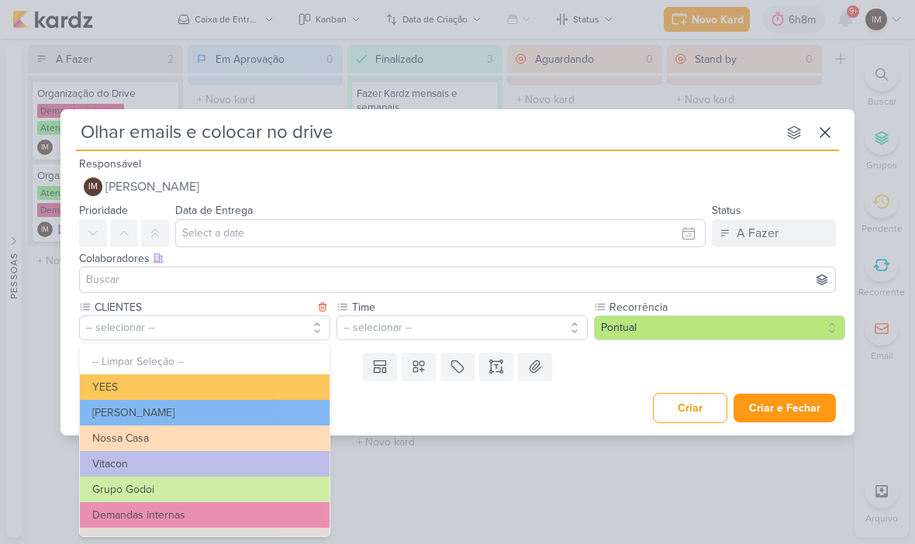
click at [205, 515] on button "Demandas internas" at bounding box center [205, 515] width 250 height 26
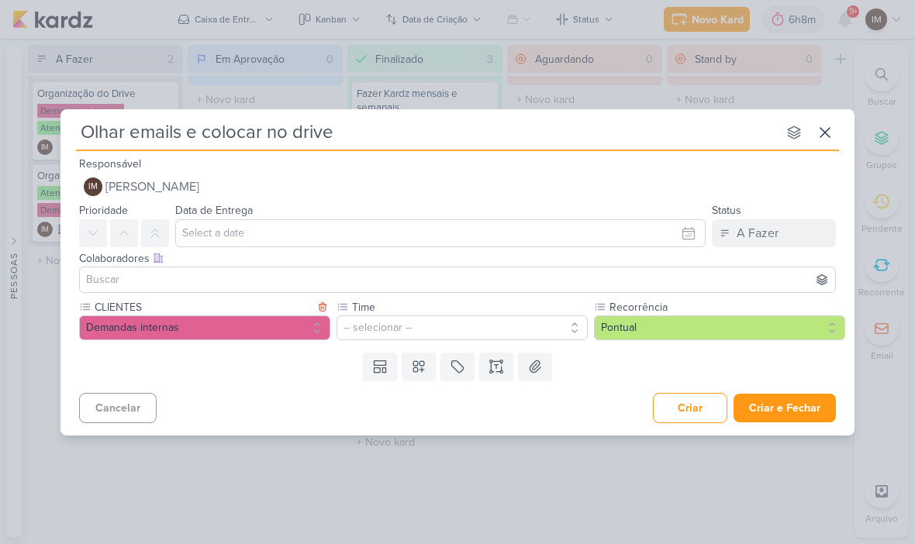
click at [389, 333] on button "-- selecionar --" at bounding box center [461, 327] width 251 height 25
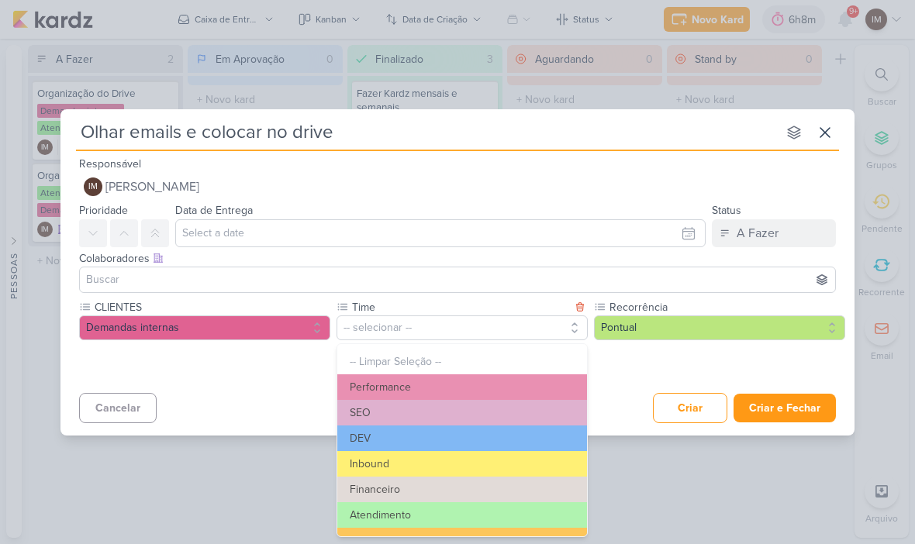
click at [399, 514] on button "Atendimento" at bounding box center [462, 515] width 250 height 26
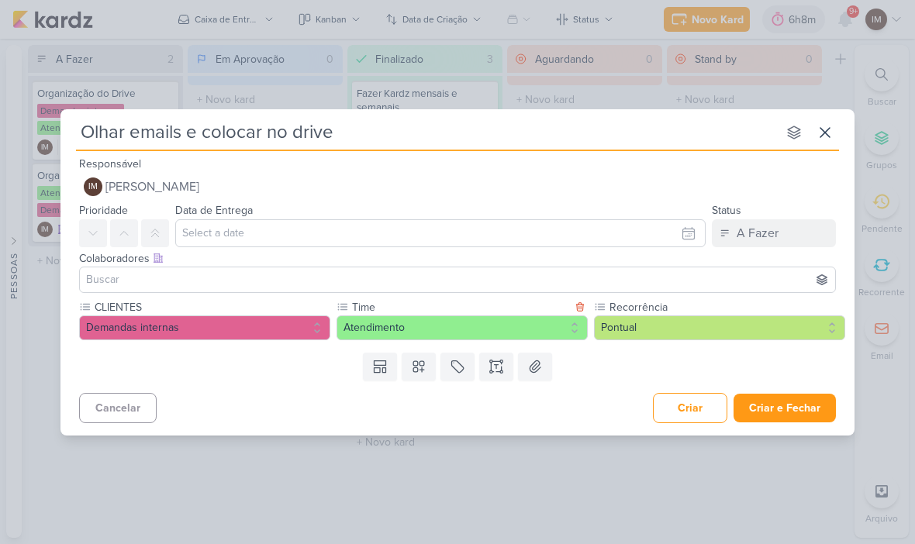
click at [646, 329] on button "Pontual" at bounding box center [719, 327] width 251 height 25
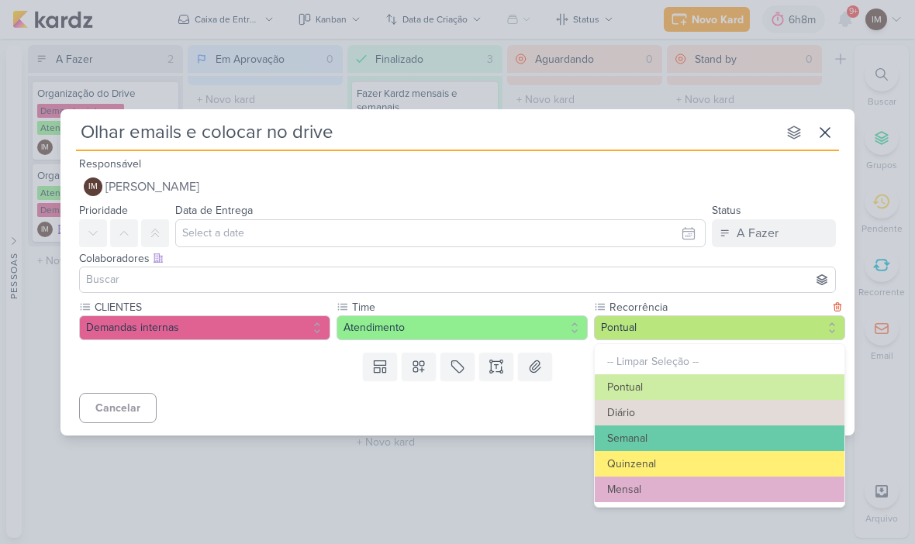
click at [684, 412] on button "Diário" at bounding box center [720, 413] width 250 height 26
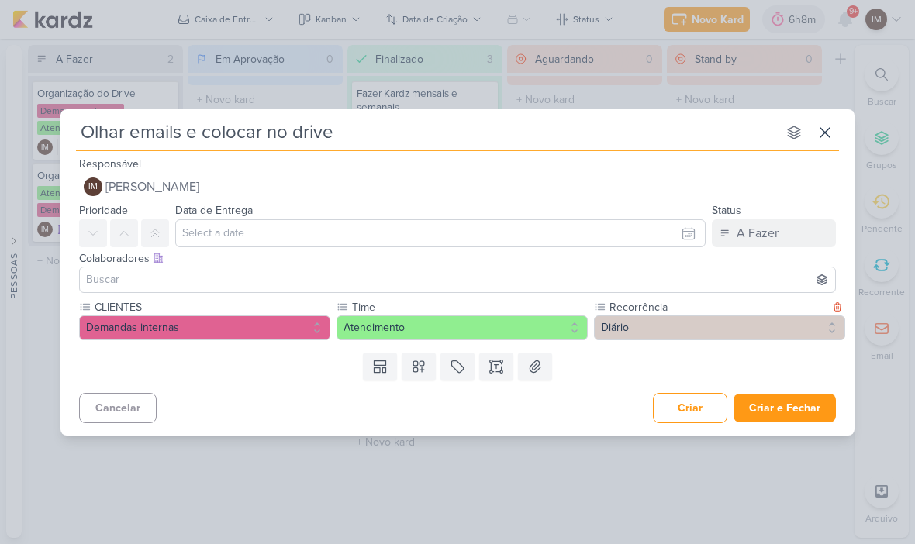
click at [800, 412] on button "Criar e Fechar" at bounding box center [784, 408] width 102 height 29
